Goal: Check status: Check status

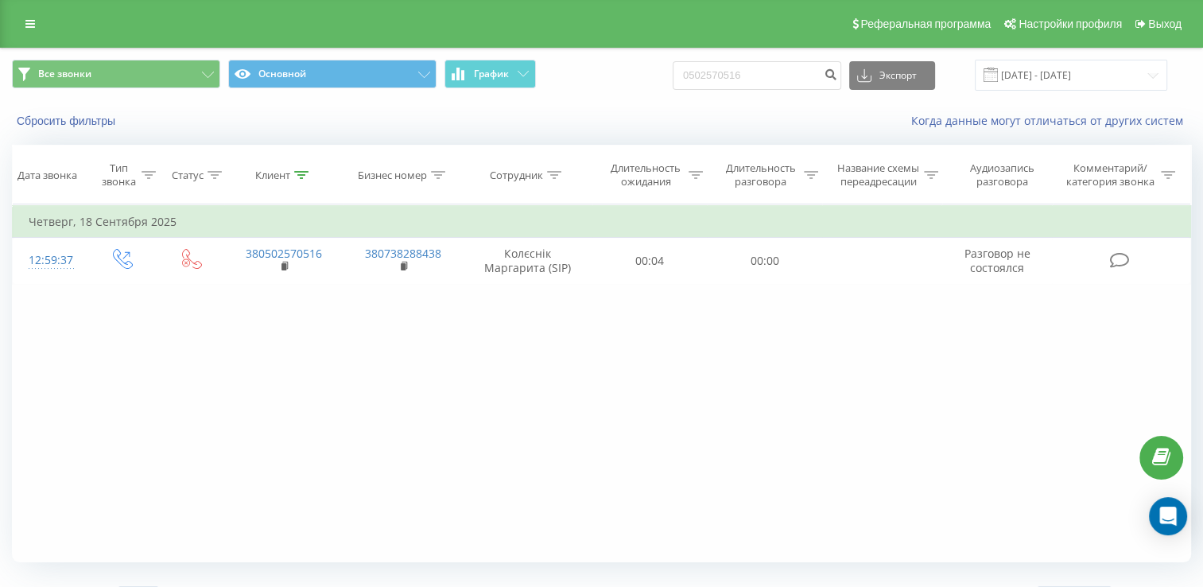
click at [748, 90] on div "0502570516 Экспорт .csv .xls .xlsx [DATE] - [DATE]" at bounding box center [920, 75] width 495 height 31
drag, startPoint x: 748, startPoint y: 90, endPoint x: 732, endPoint y: 76, distance: 20.9
click at [732, 76] on input "0502570516" at bounding box center [757, 75] width 169 height 29
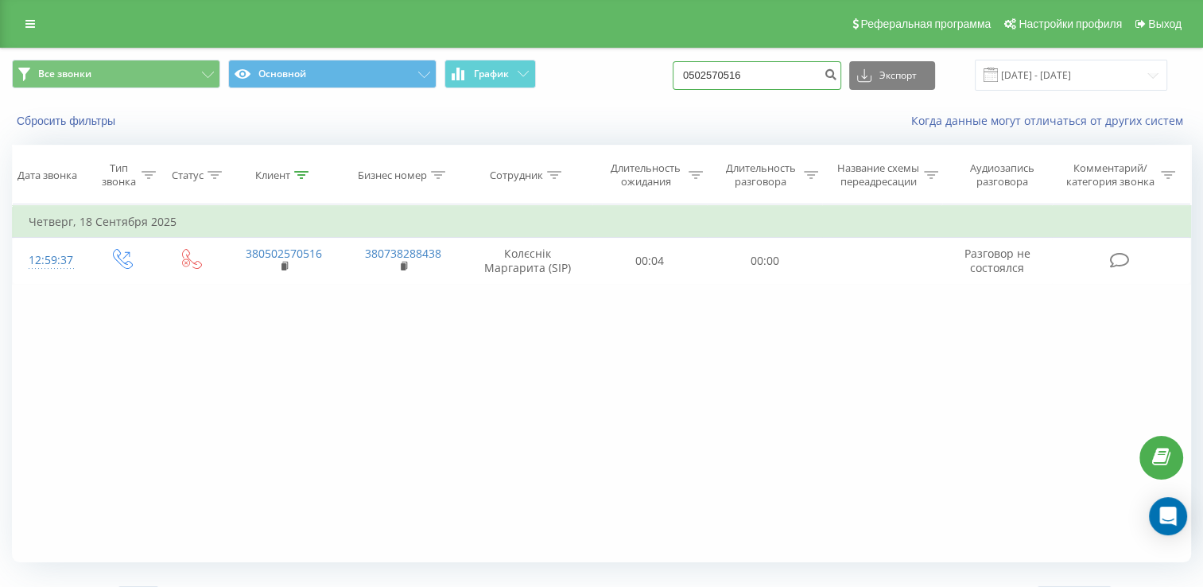
click at [732, 76] on input "0502570516" at bounding box center [757, 75] width 169 height 29
paste input "[PHONE_NUMBER]"
drag, startPoint x: 719, startPoint y: 72, endPoint x: 690, endPoint y: 68, distance: 28.8
click at [690, 68] on div "Все звонки Основной График [PHONE_NUMBER] Экспорт .csv .xls .xlsx [DATE] - [DAT…" at bounding box center [601, 75] width 1179 height 31
type input "0685829306"
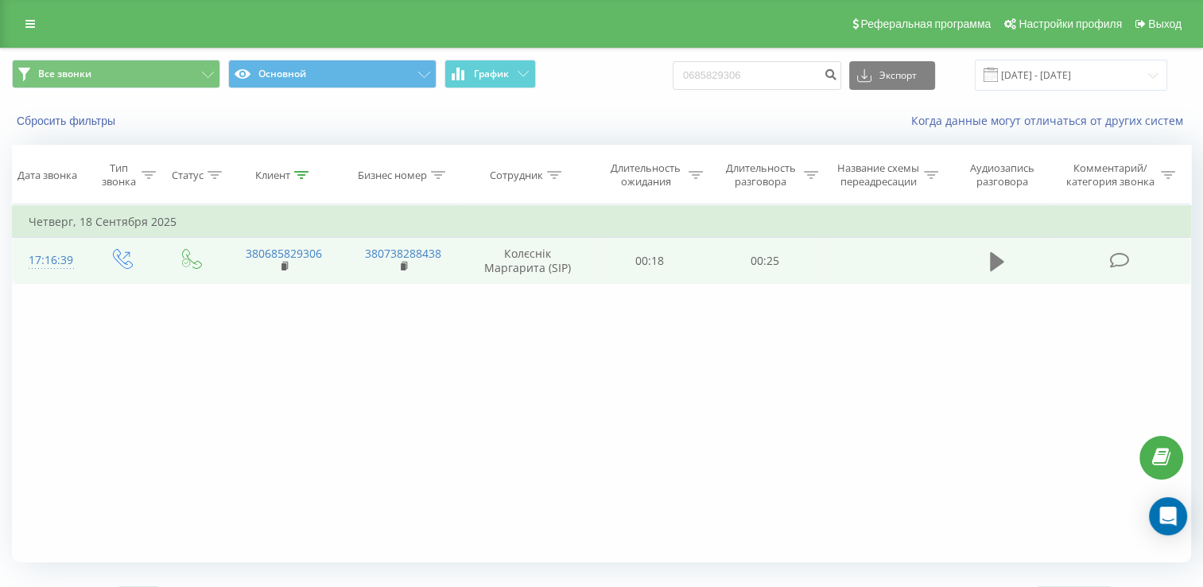
click at [993, 271] on icon at bounding box center [997, 261] width 14 height 19
